Goal: Find specific page/section: Find specific page/section

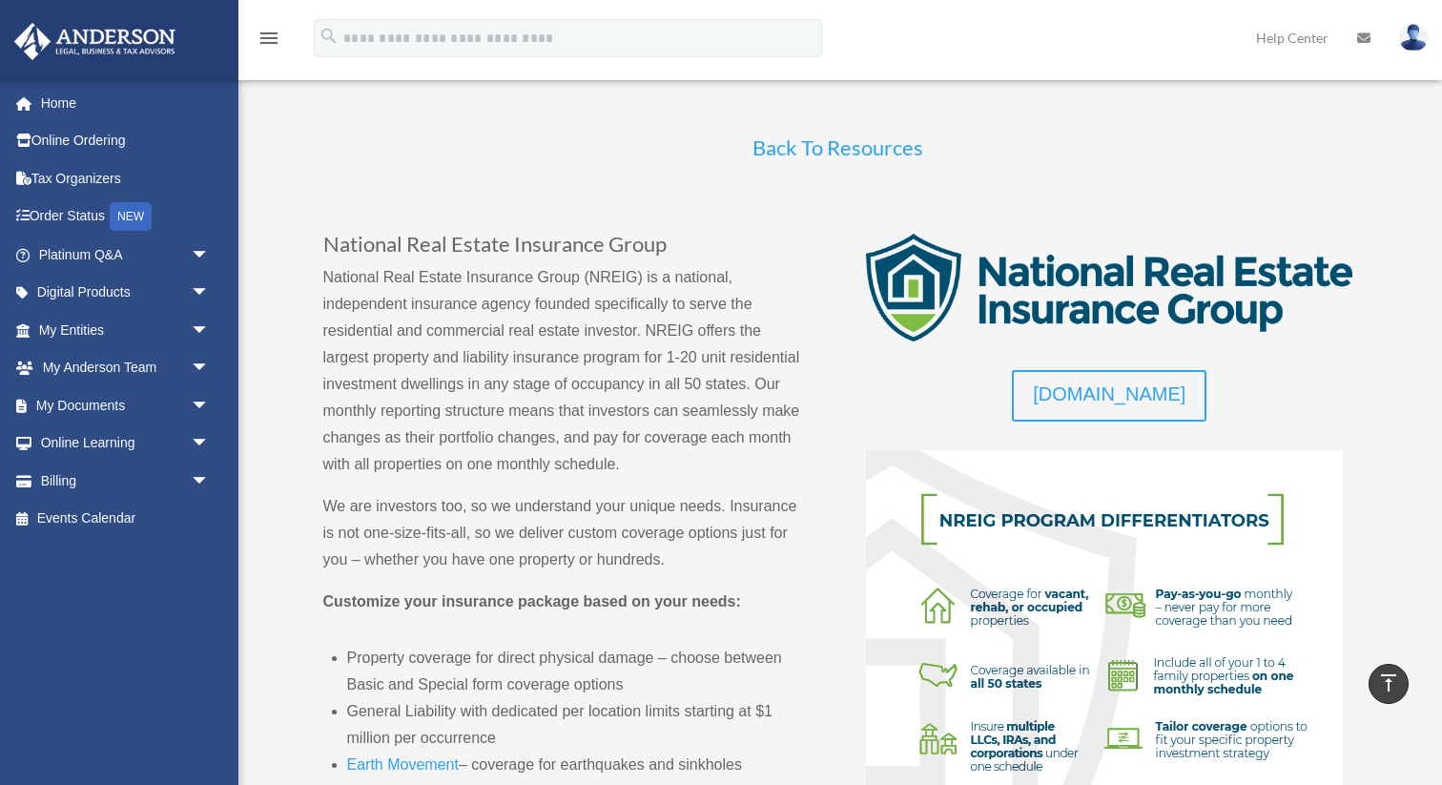
scroll to position [288, 0]
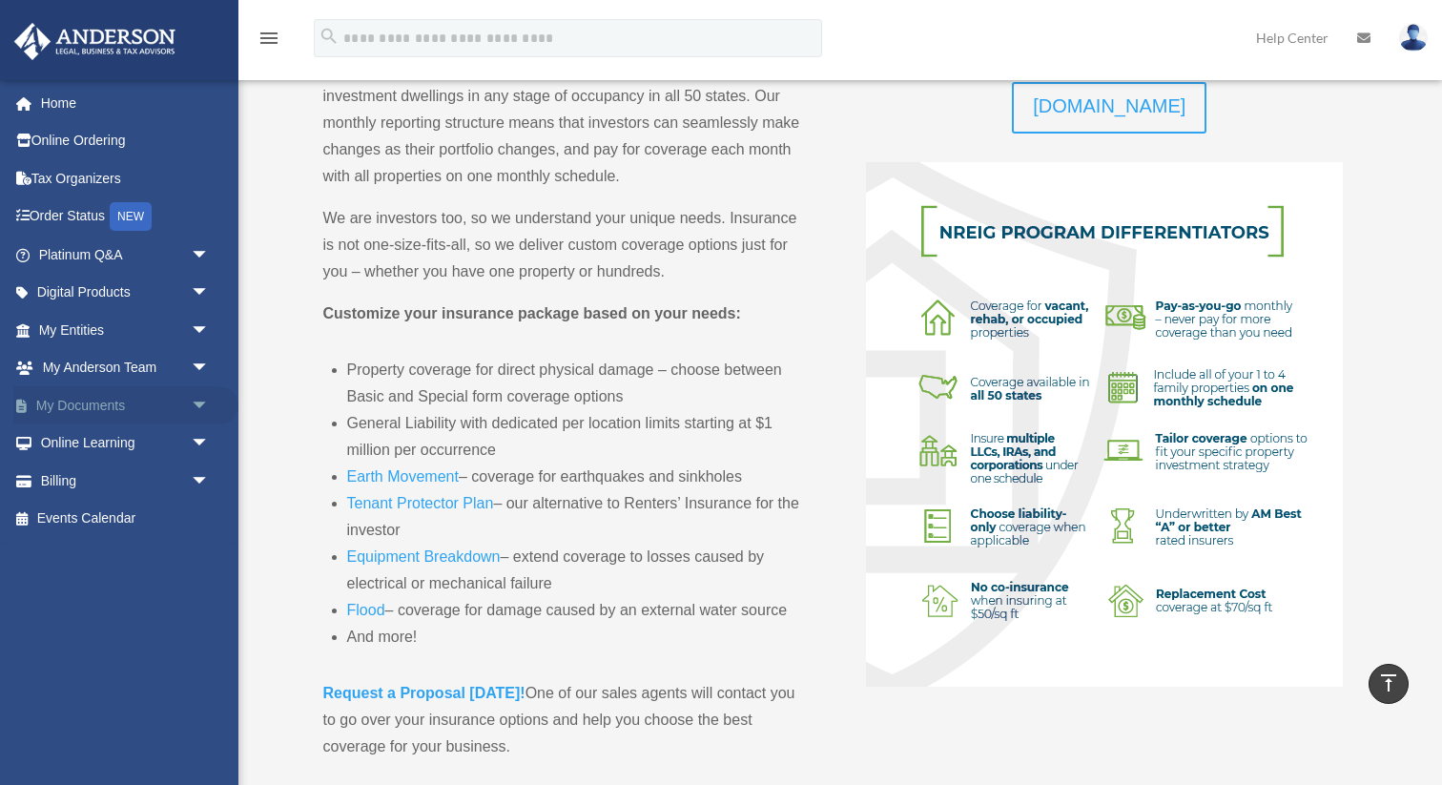
click at [120, 404] on link "My Documents arrow_drop_down" at bounding box center [125, 405] width 225 height 38
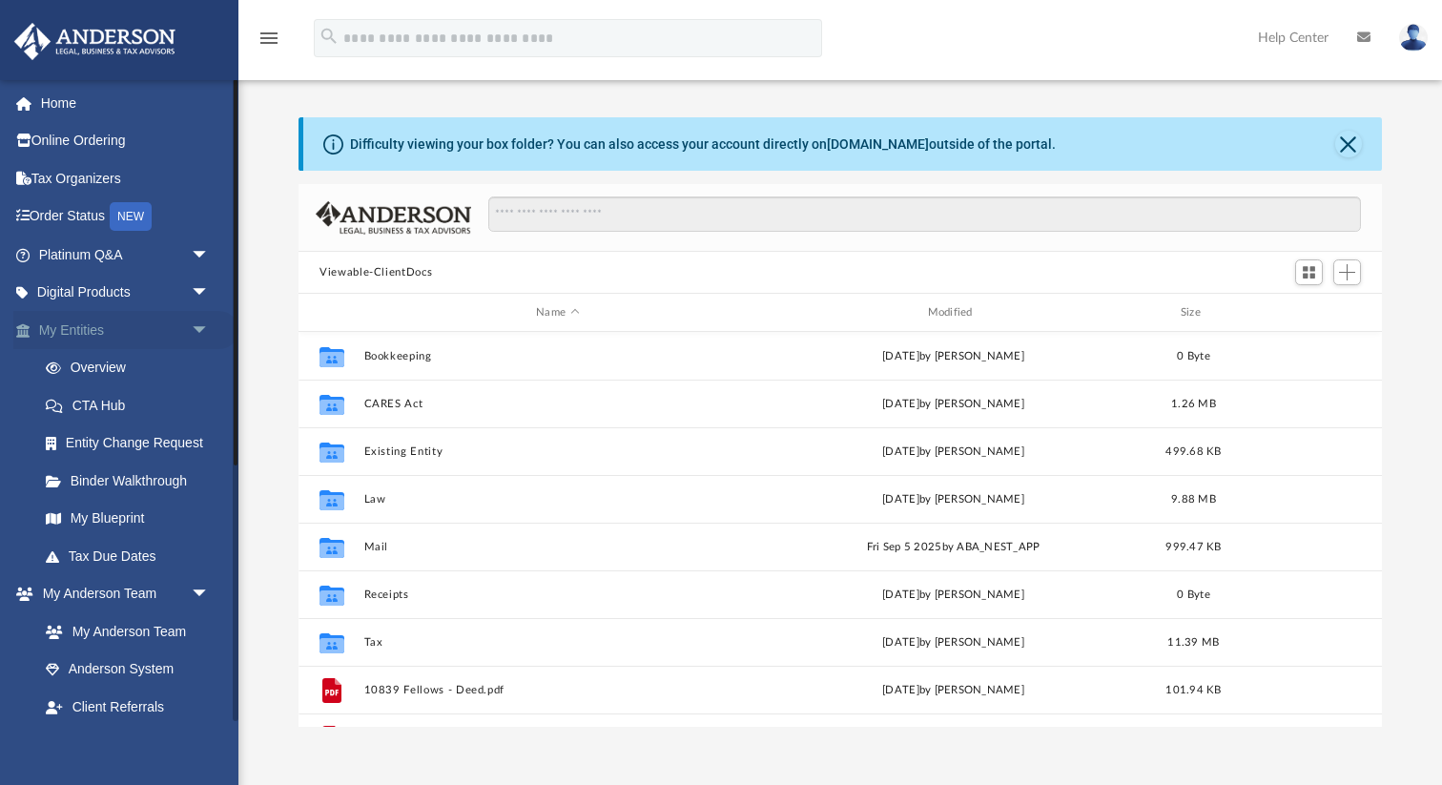
click at [59, 324] on link "My Entities arrow_drop_down" at bounding box center [125, 330] width 225 height 38
click at [95, 374] on link "Overview" at bounding box center [133, 368] width 212 height 38
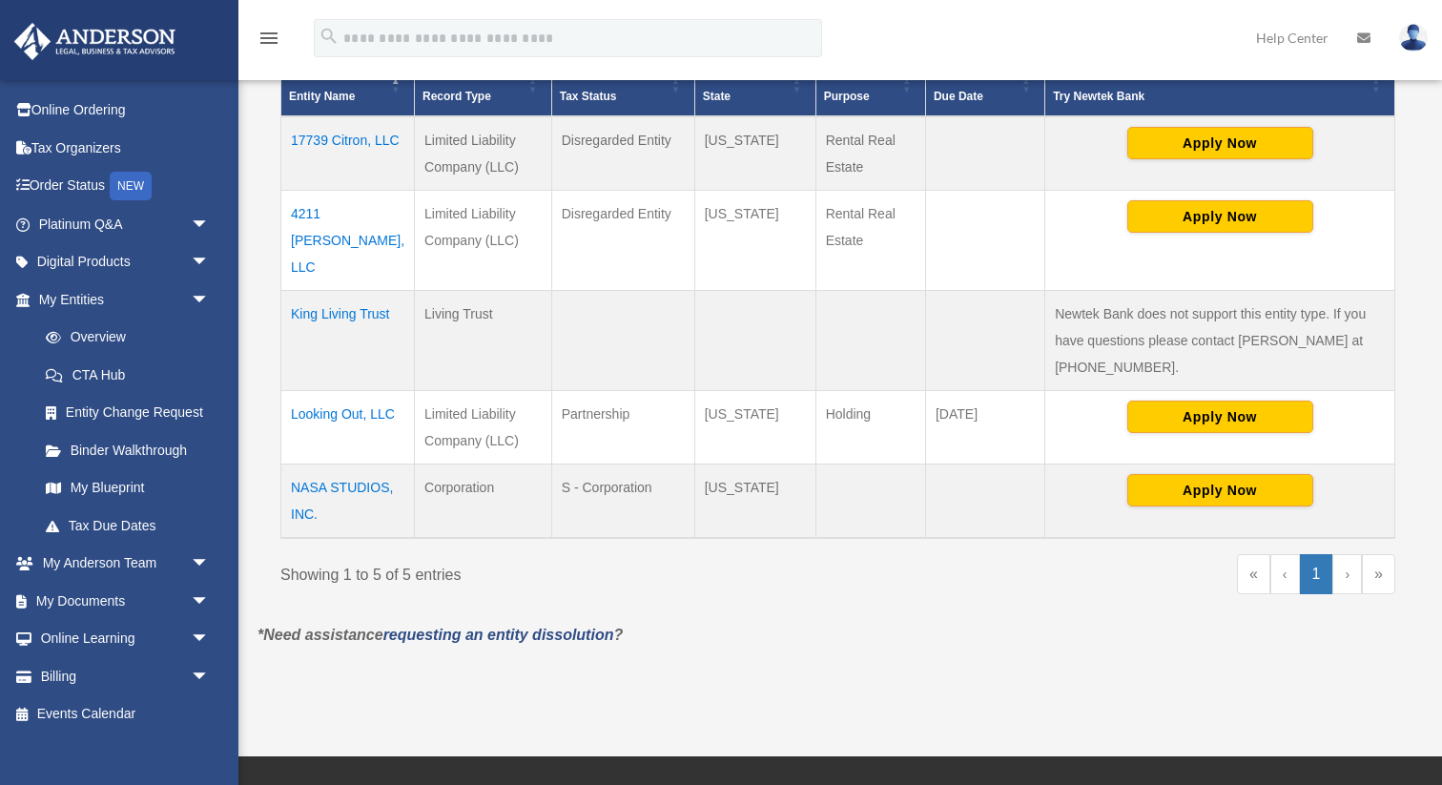
scroll to position [443, 0]
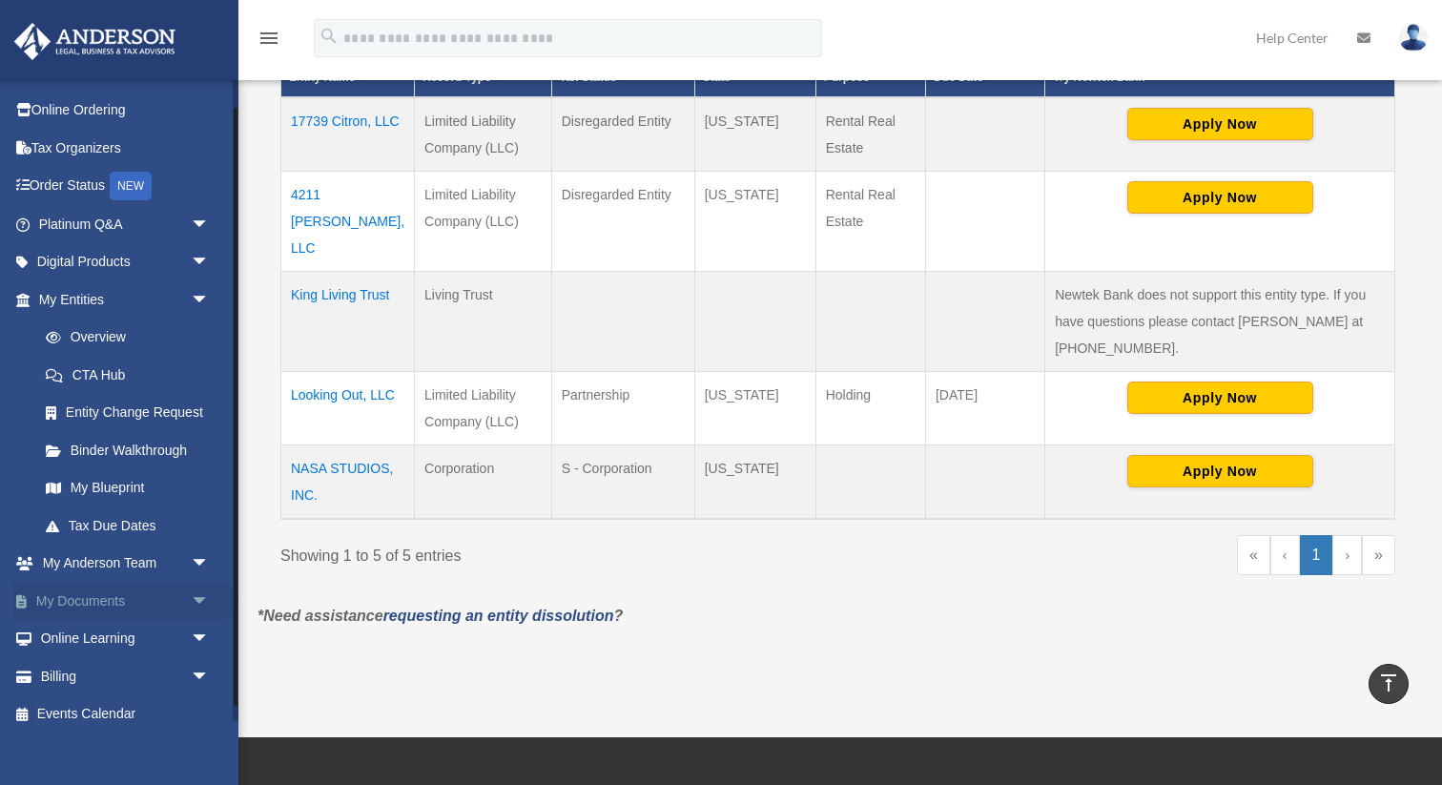
click at [121, 595] on link "My Documents arrow_drop_down" at bounding box center [125, 601] width 225 height 38
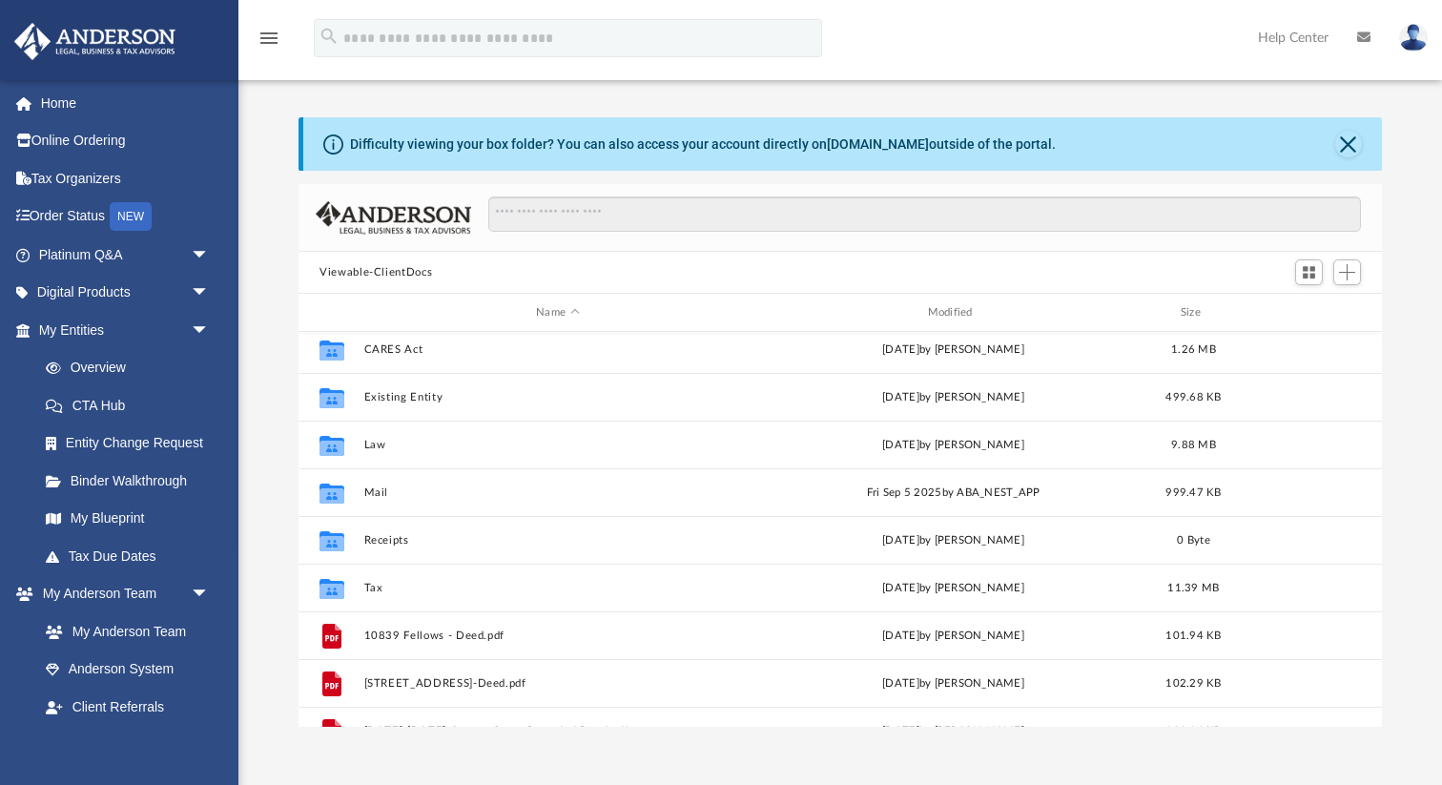
scroll to position [42, 0]
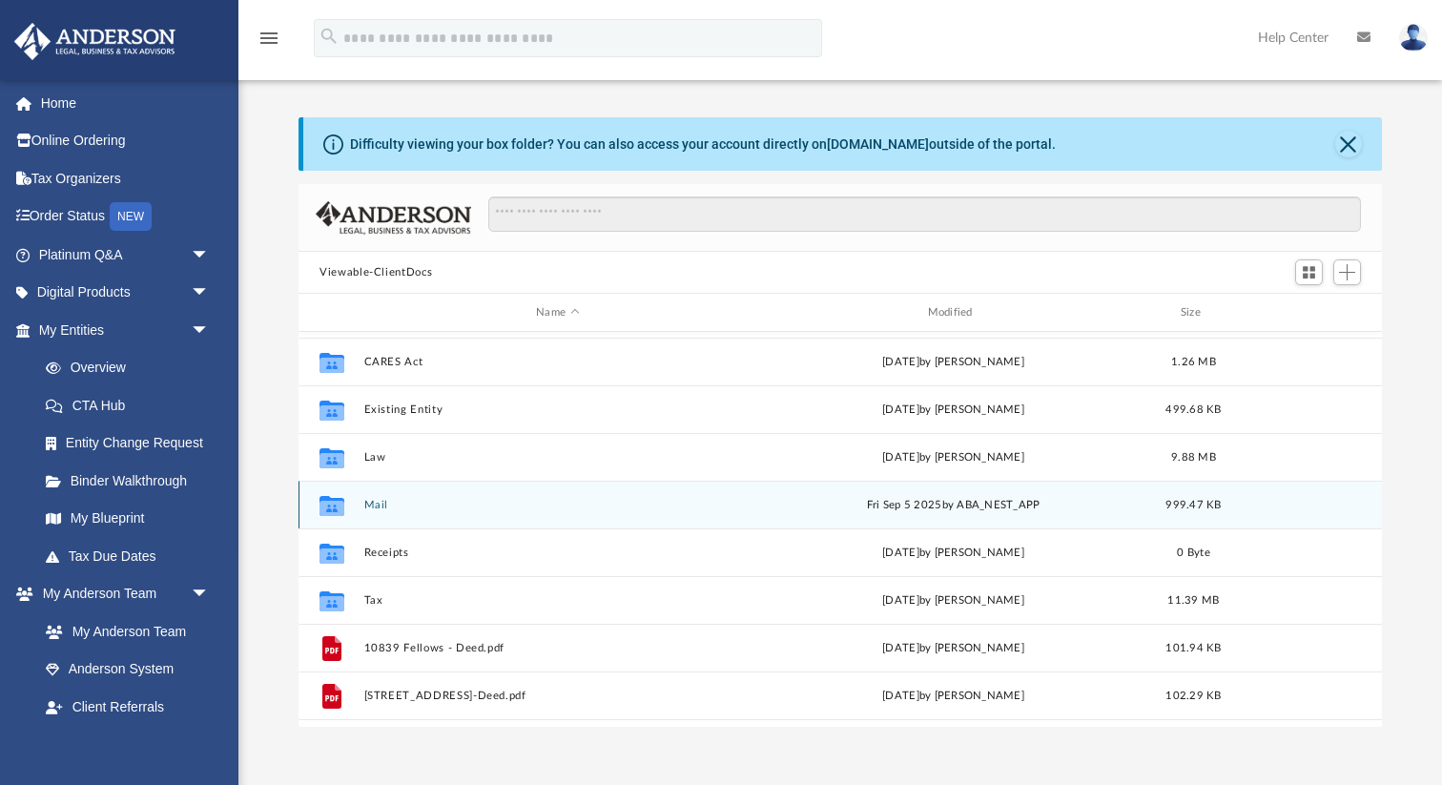
click at [358, 511] on div "Collaborated Folder Mail Fri Sep 5 2025 by ABA_NEST_APP 999.47 KB" at bounding box center [840, 505] width 1083 height 48
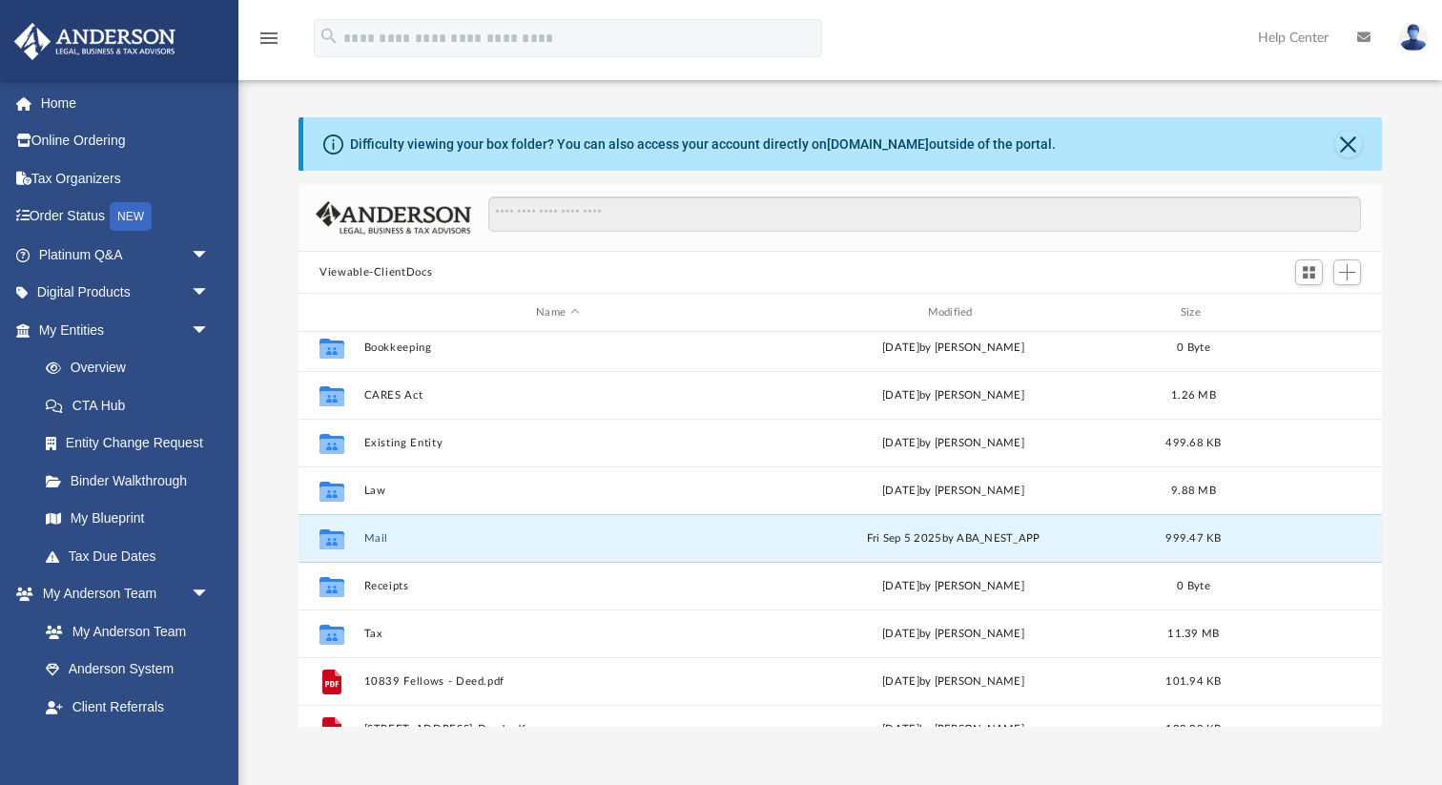
scroll to position [0, 0]
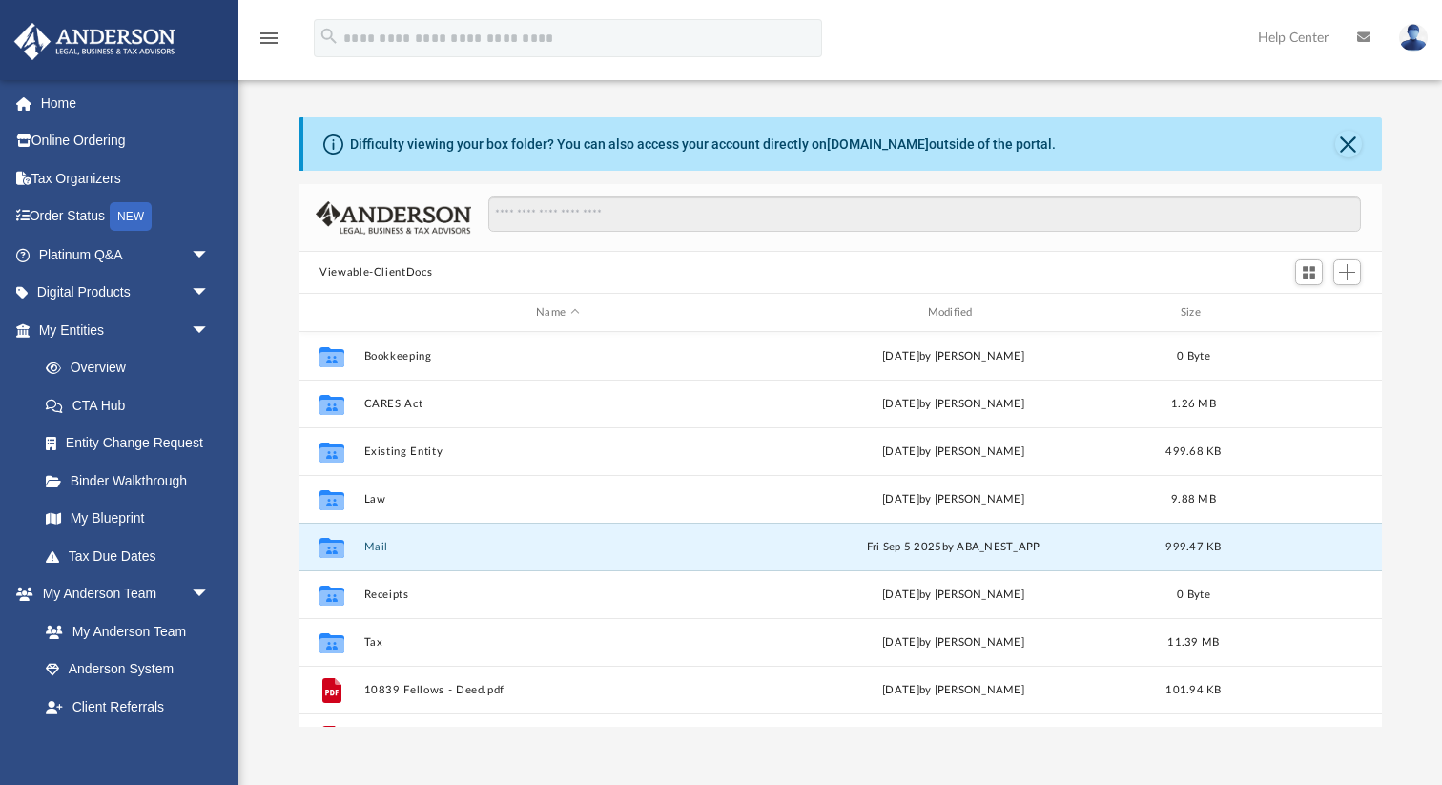
click at [333, 550] on icon "grid" at bounding box center [332, 547] width 25 height 20
click at [378, 542] on button "Mail" at bounding box center [557, 547] width 387 height 12
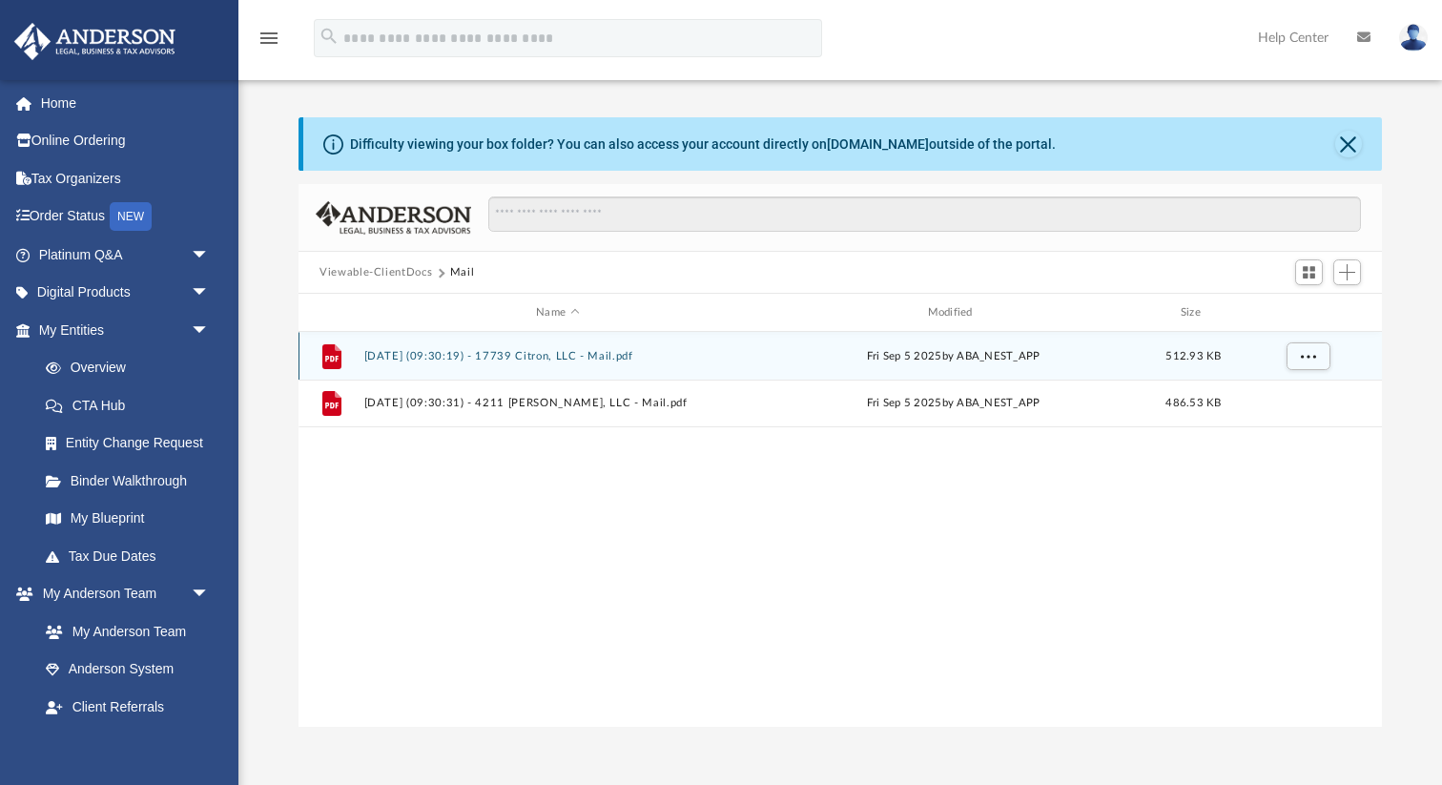
click at [460, 366] on div "File 2025.09.05 (09:30:19) - 17739 Citron, LLC - Mail.pdf Fri Sep 5 2025 by ABA…" at bounding box center [840, 356] width 1083 height 48
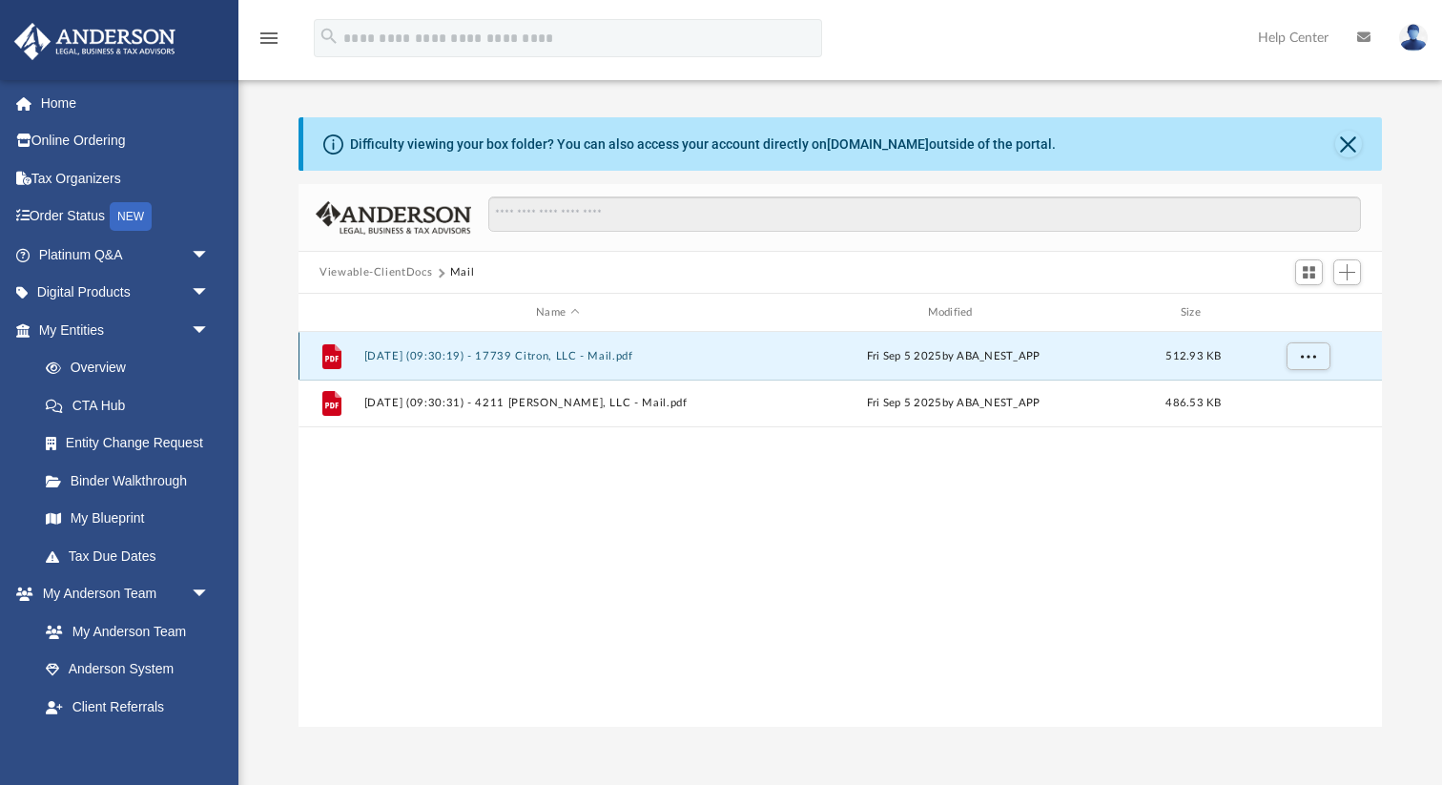
click at [446, 352] on button "2025.09.05 (09:30:19) - 17739 Citron, LLC - Mail.pdf" at bounding box center [557, 356] width 387 height 12
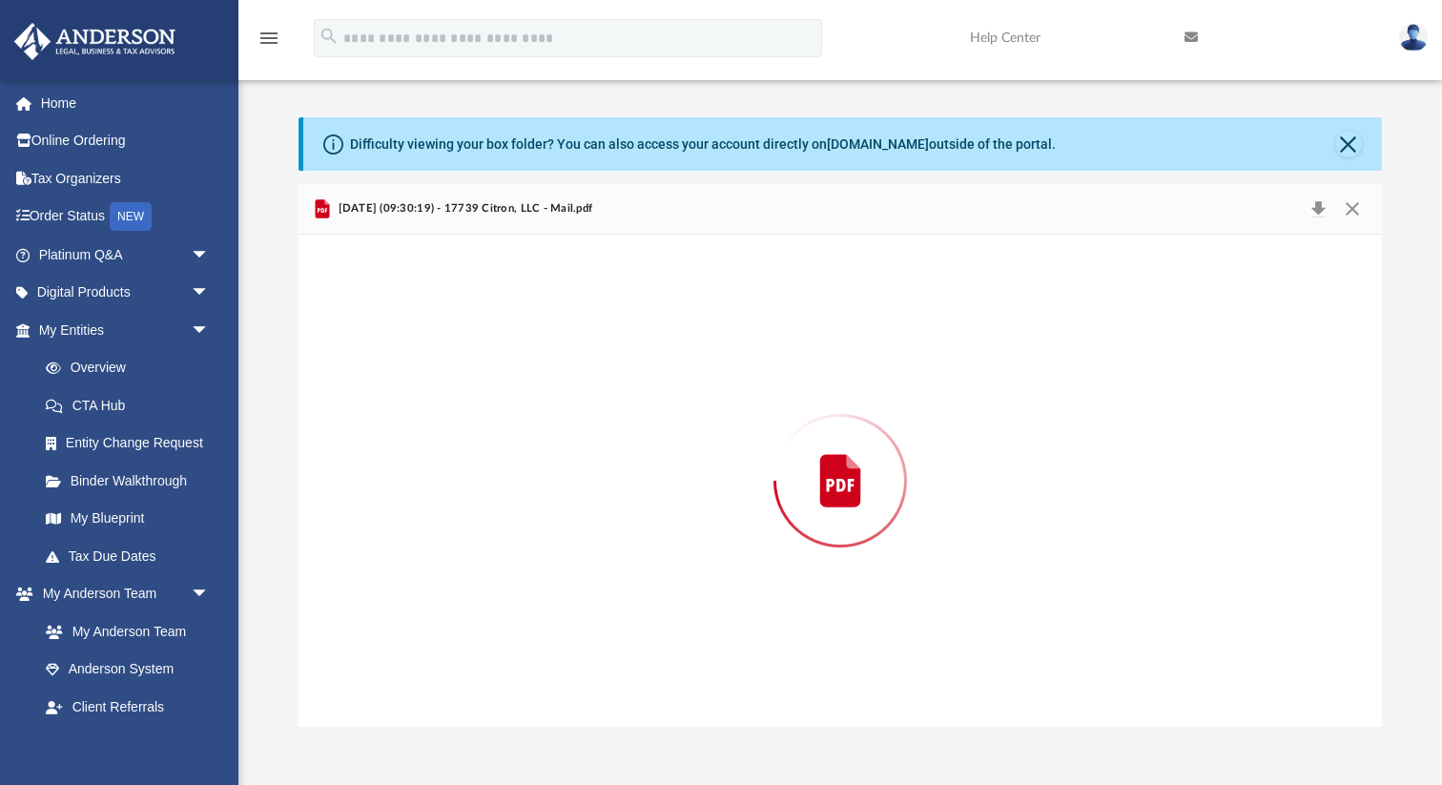
click at [446, 352] on div "Preview" at bounding box center [840, 481] width 1083 height 492
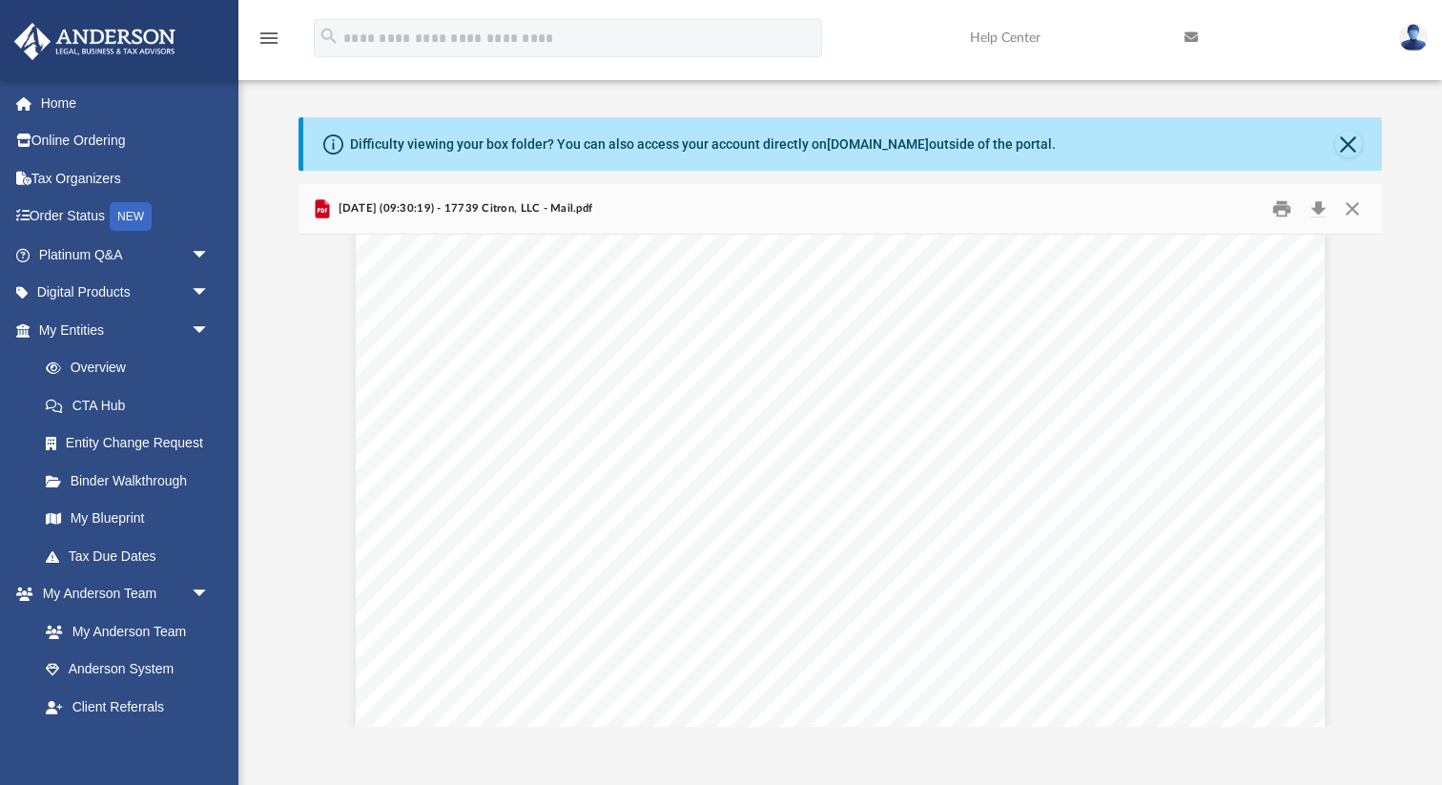
scroll to position [49, 0]
click at [1345, 140] on button "Close" at bounding box center [1348, 144] width 27 height 27
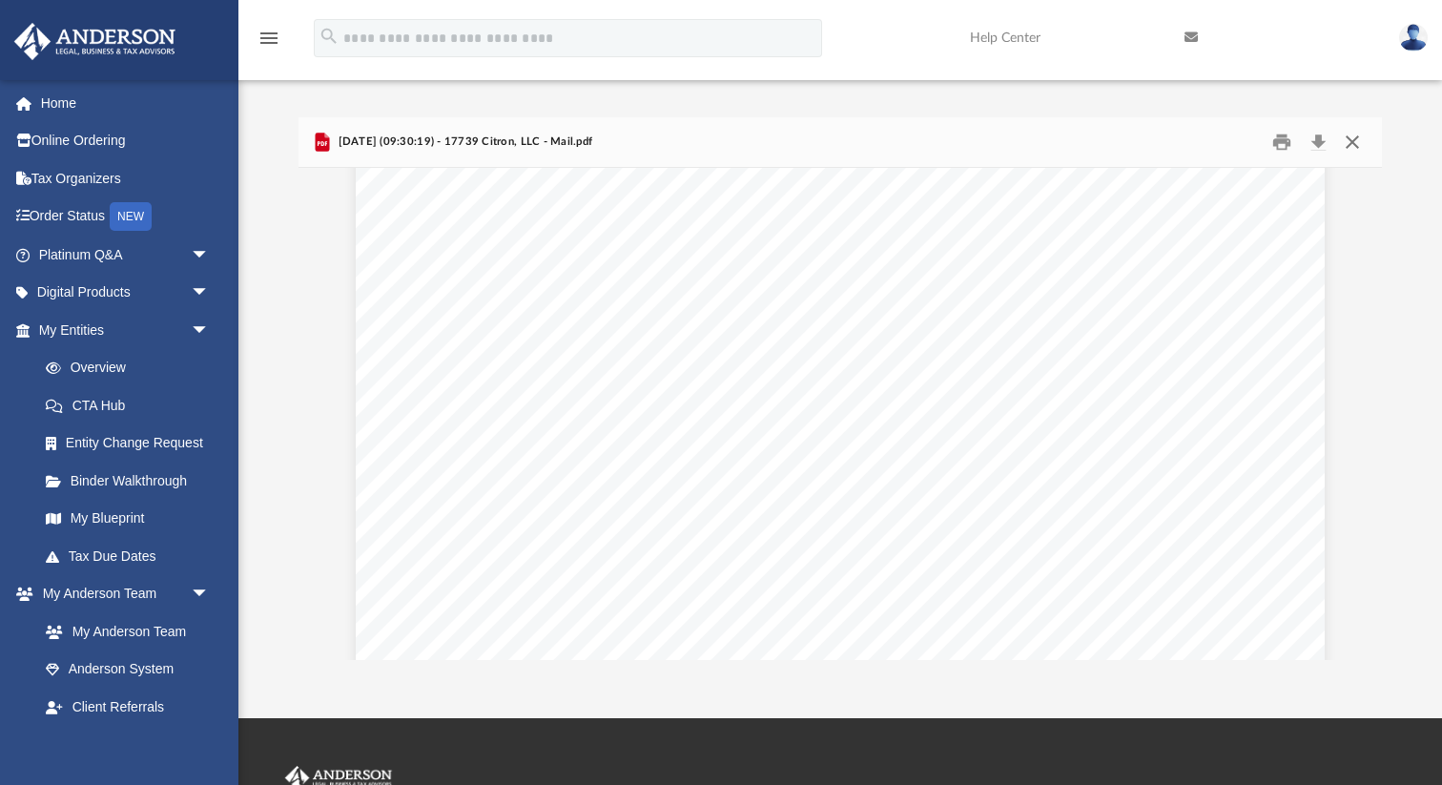
click at [1361, 134] on button "Close" at bounding box center [1352, 143] width 34 height 30
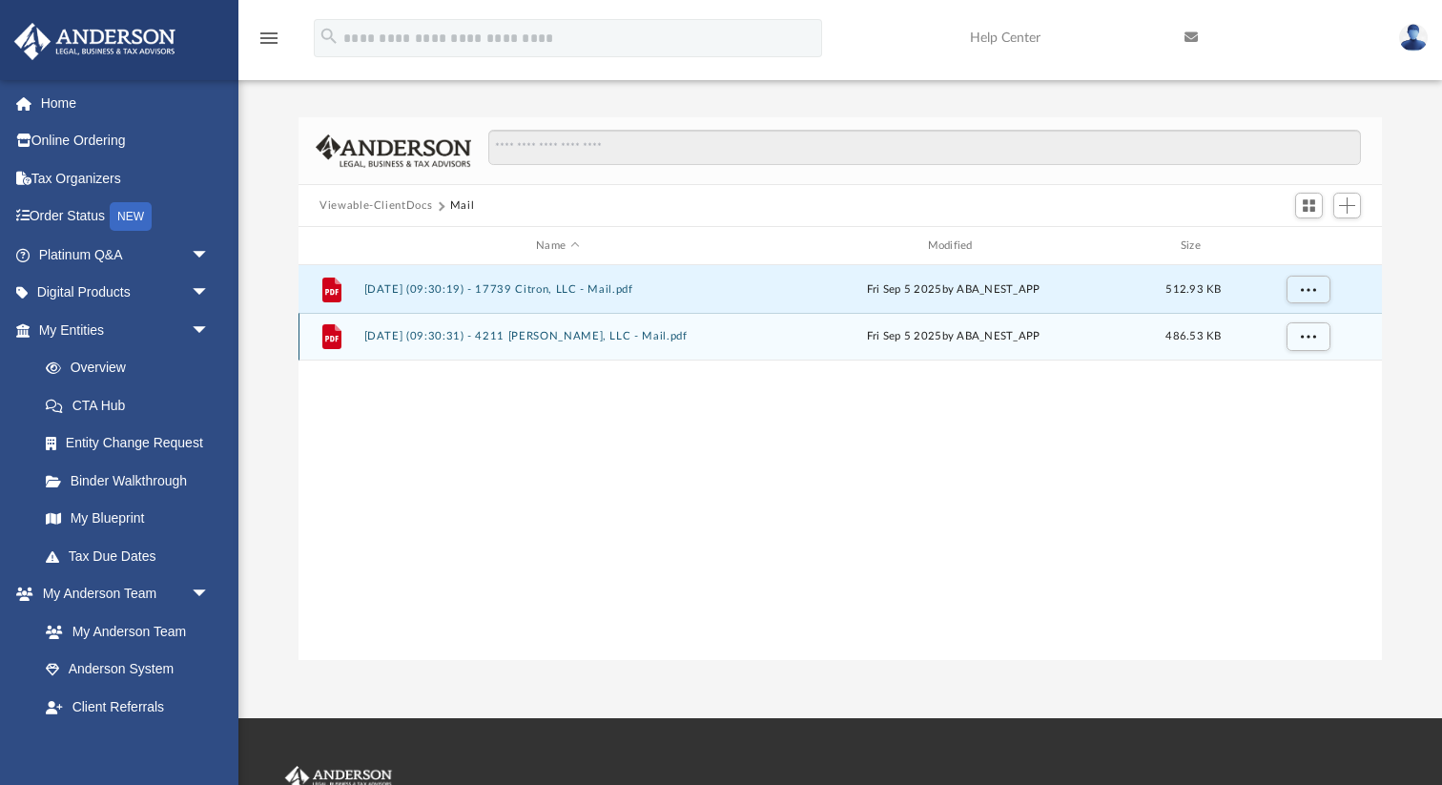
click at [451, 334] on button "2025.09.05 (09:30:31) - 4211 Naomi, LLC - Mail.pdf" at bounding box center [557, 336] width 387 height 12
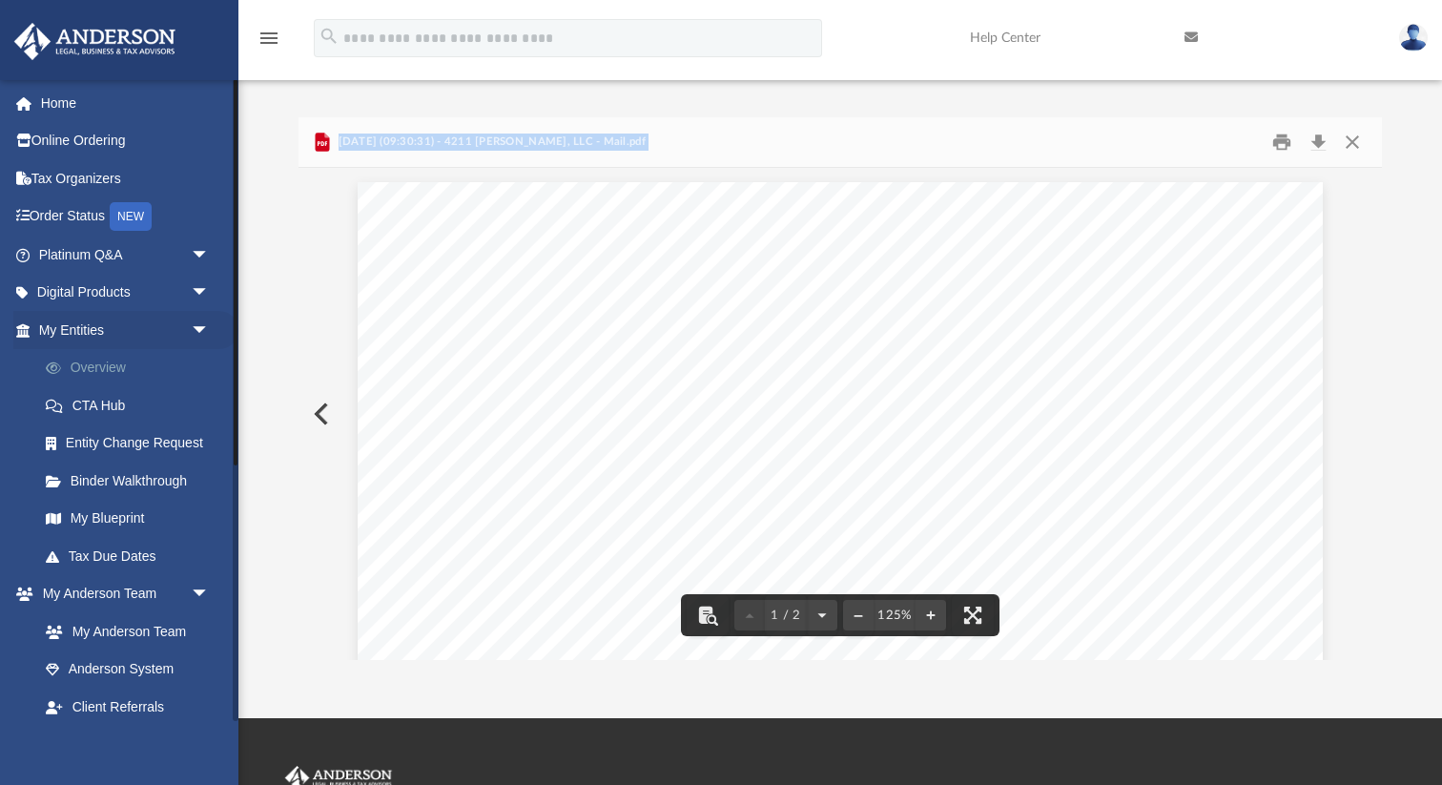
click at [108, 371] on link "Overview" at bounding box center [133, 368] width 212 height 38
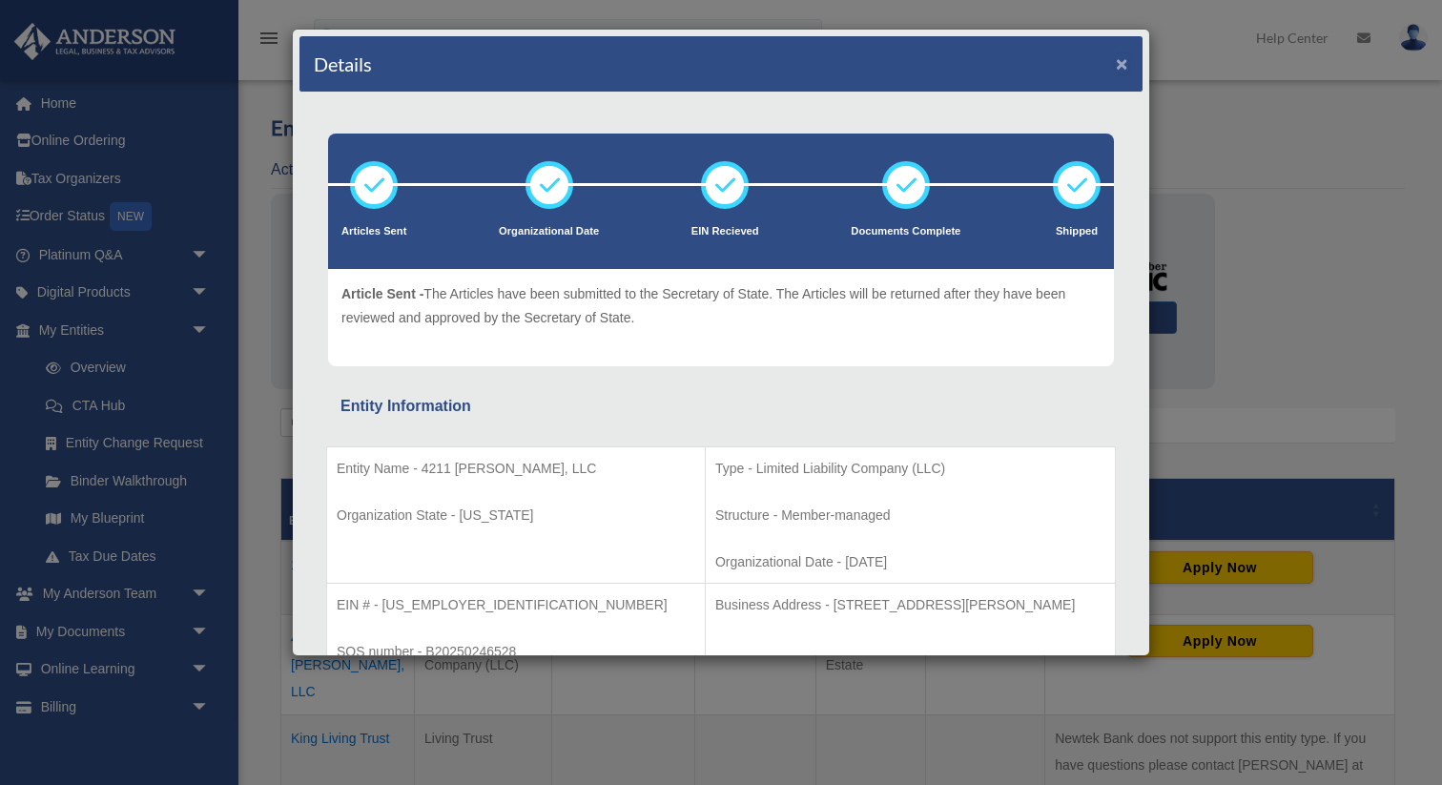
click at [1122, 60] on button "×" at bounding box center [1122, 63] width 12 height 20
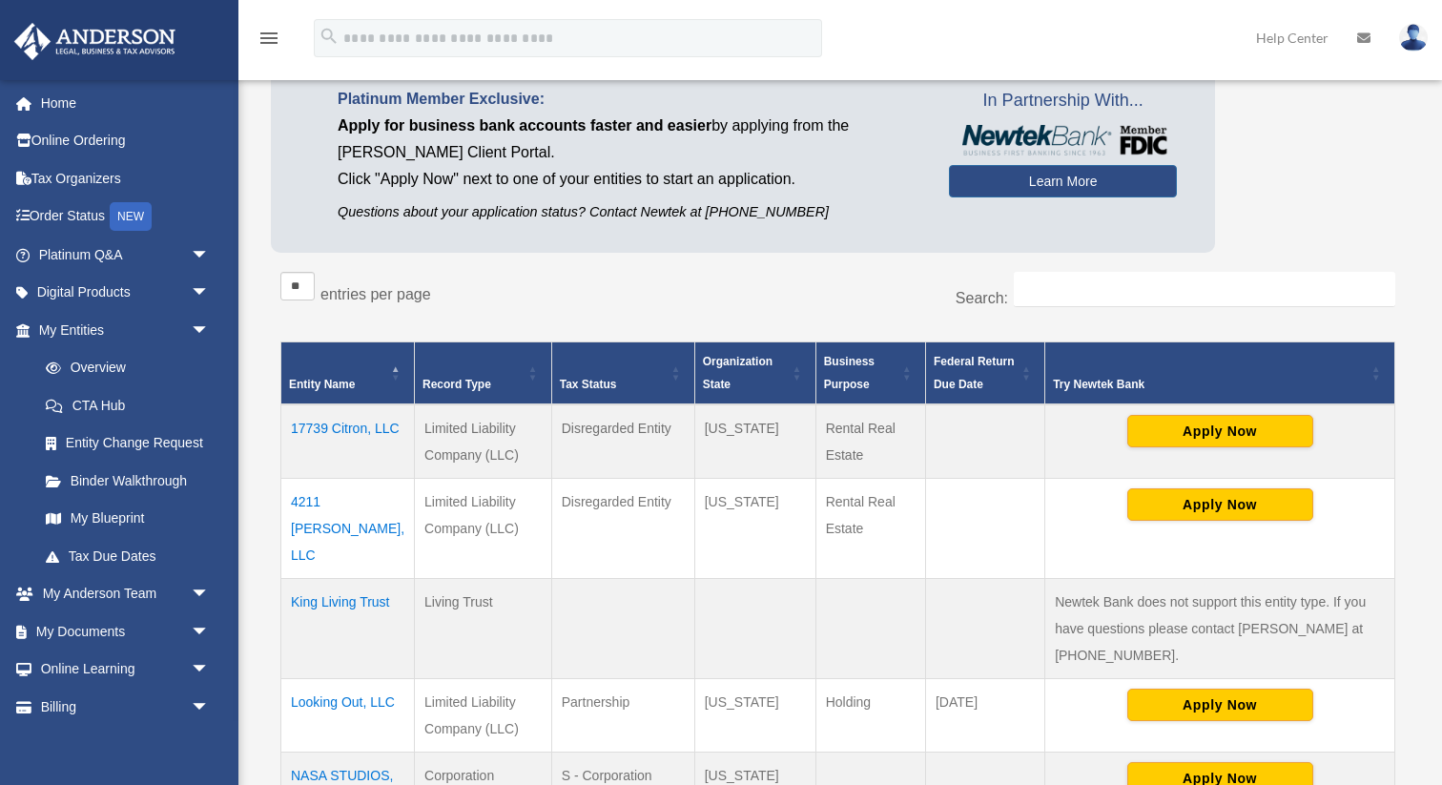
scroll to position [138, 0]
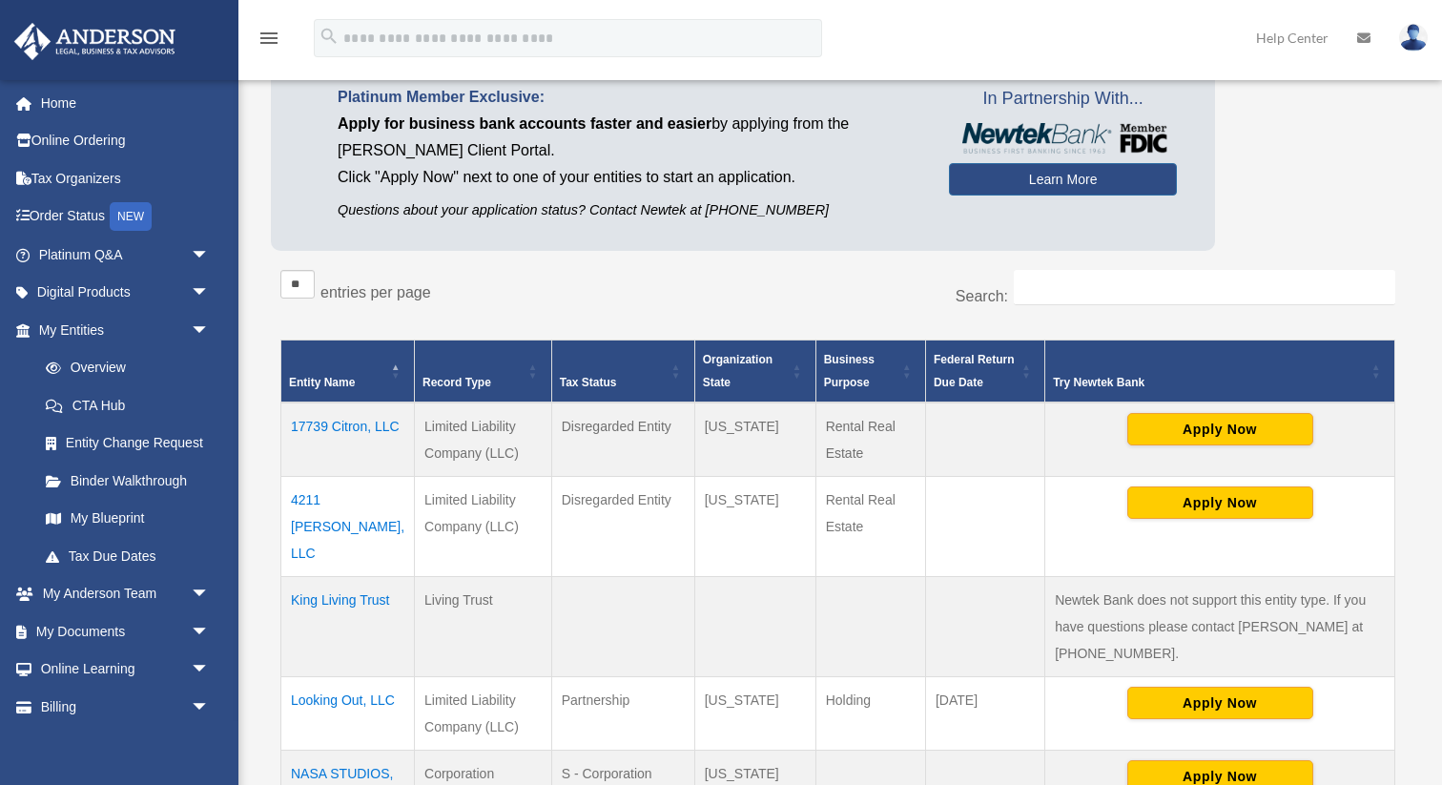
click at [312, 428] on td "17739 Citron, LLC" at bounding box center [348, 439] width 134 height 74
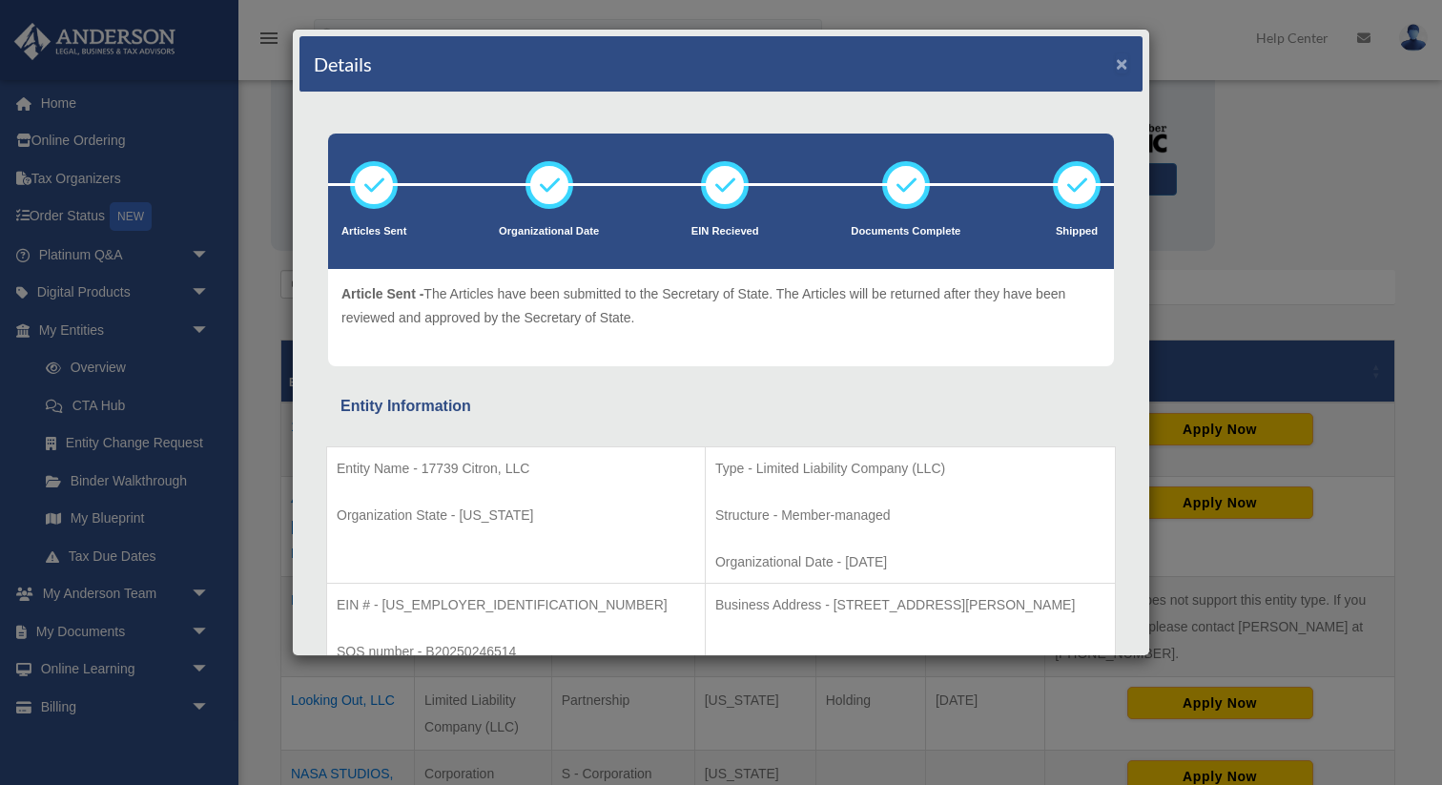
click at [1123, 60] on button "×" at bounding box center [1122, 63] width 12 height 20
